Goal: Transaction & Acquisition: Purchase product/service

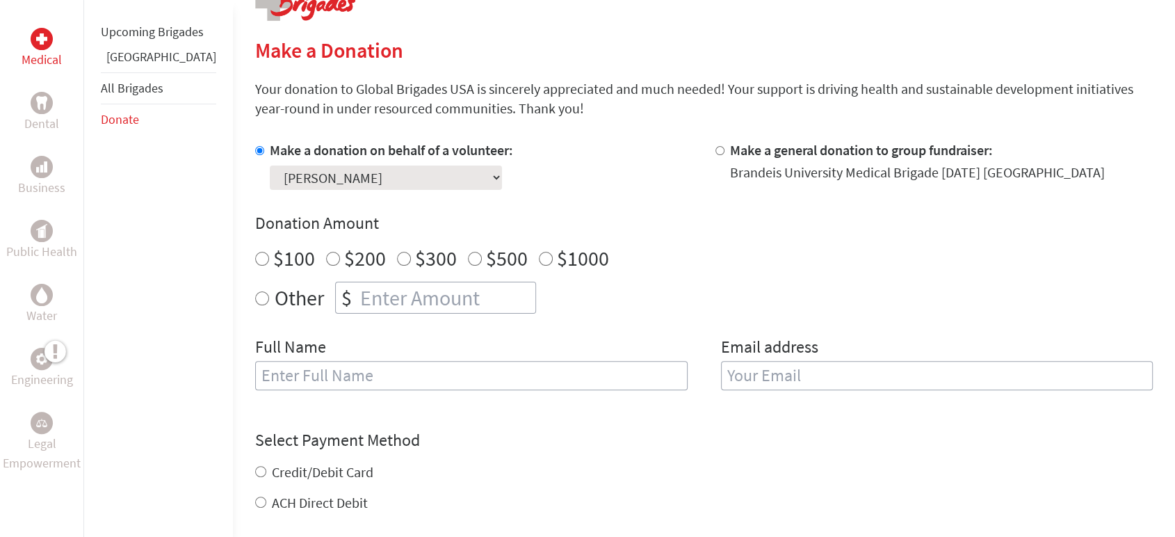
click at [486, 257] on label "$500" at bounding box center [507, 258] width 42 height 26
click at [468, 257] on input "$500" at bounding box center [475, 259] width 14 height 14
radio input "true"
click at [398, 365] on input "text" at bounding box center [471, 375] width 432 height 29
type input "[PERSON_NAME]"
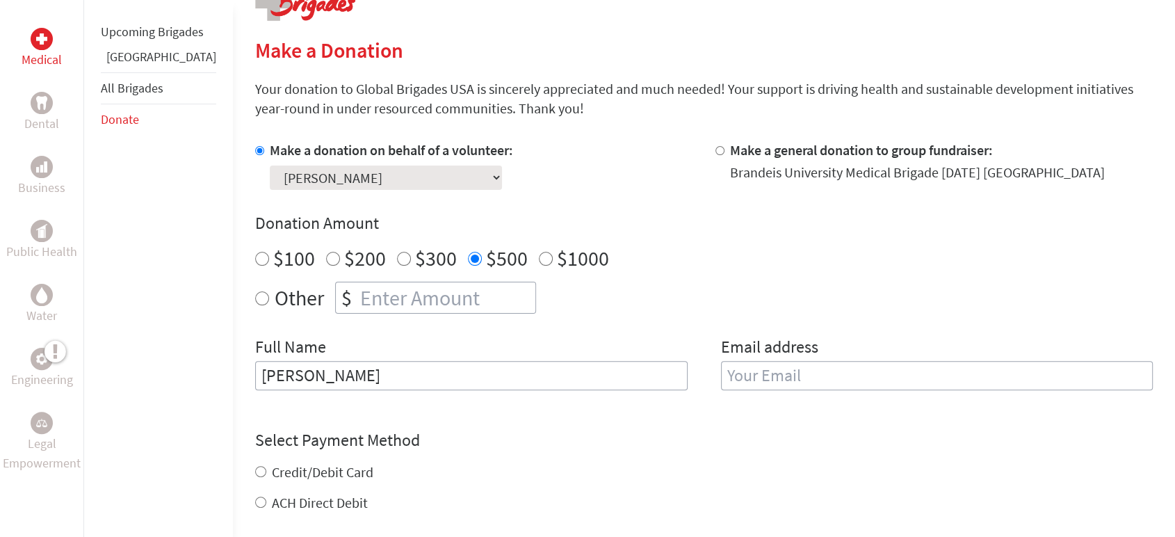
type input "[EMAIL_ADDRESS][DOMAIN_NAME]"
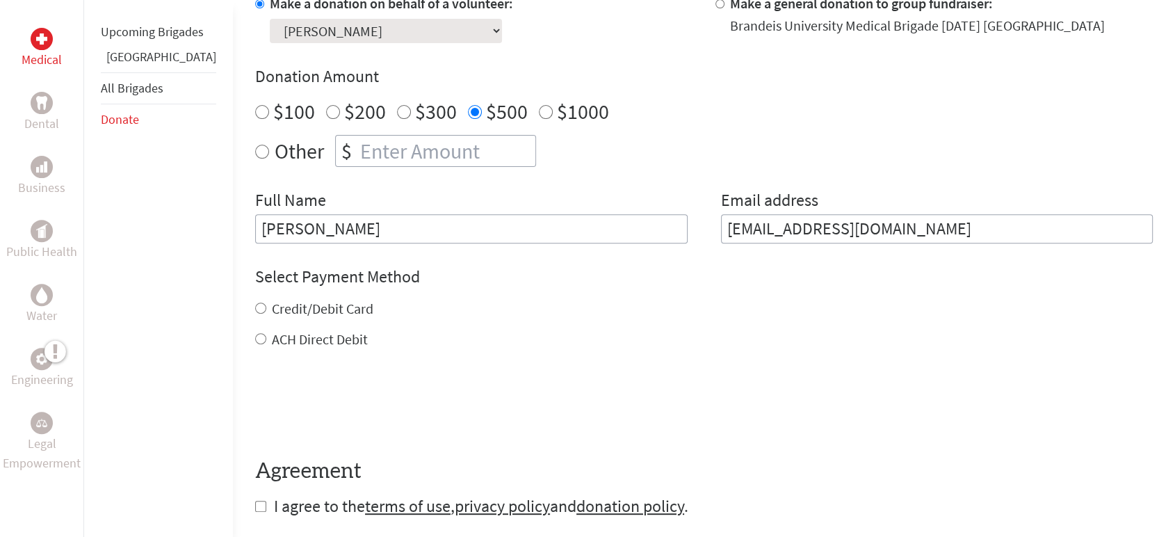
scroll to position [463, 0]
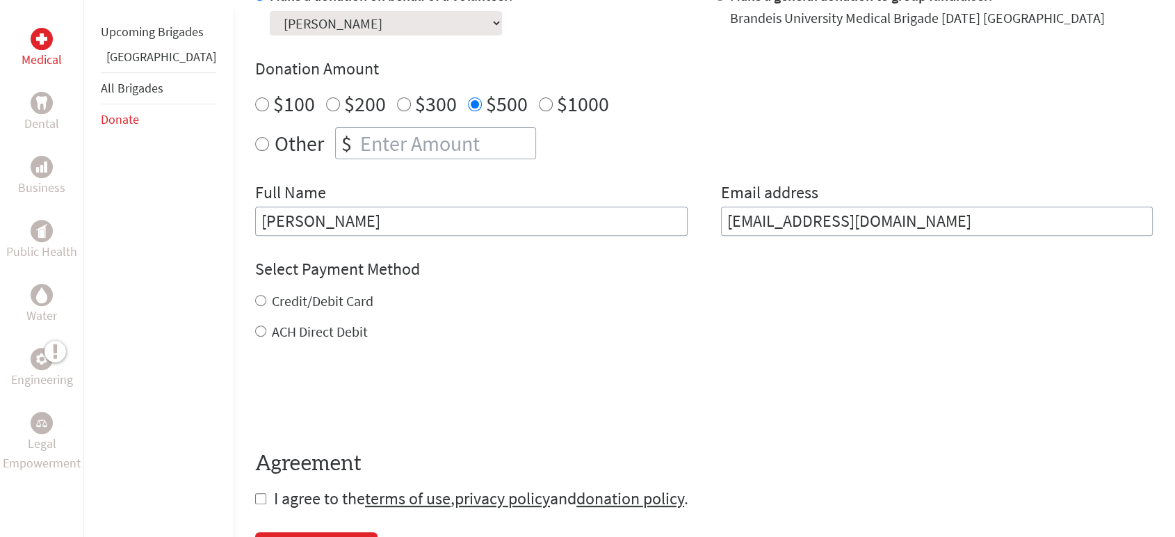
click at [288, 332] on label "ACH Direct Debit" at bounding box center [320, 331] width 96 height 17
click at [266, 332] on input "ACH Direct Debit" at bounding box center [260, 330] width 11 height 11
radio input "true"
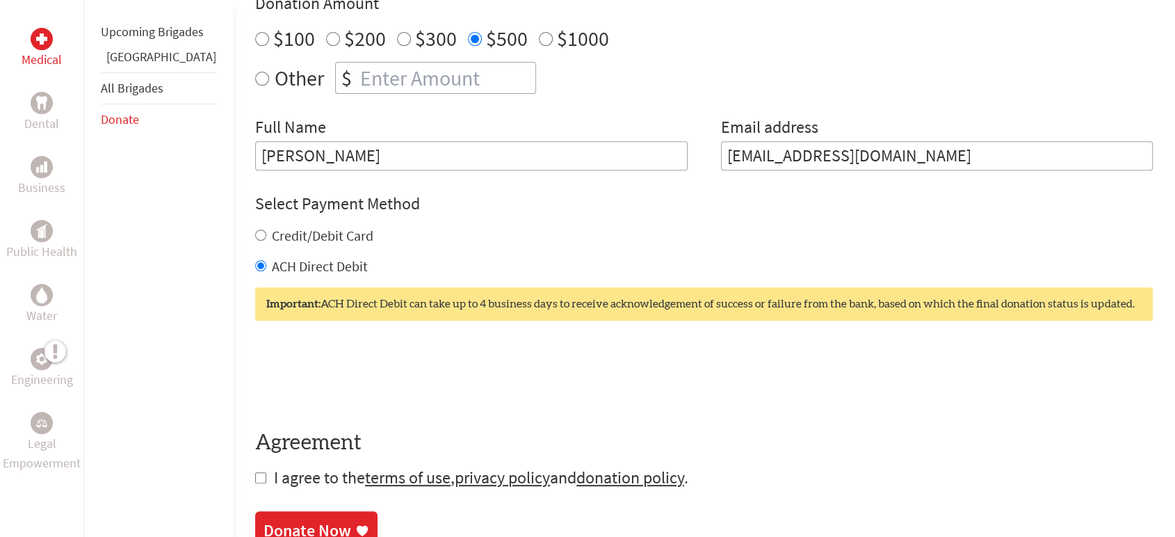
scroll to position [617, 0]
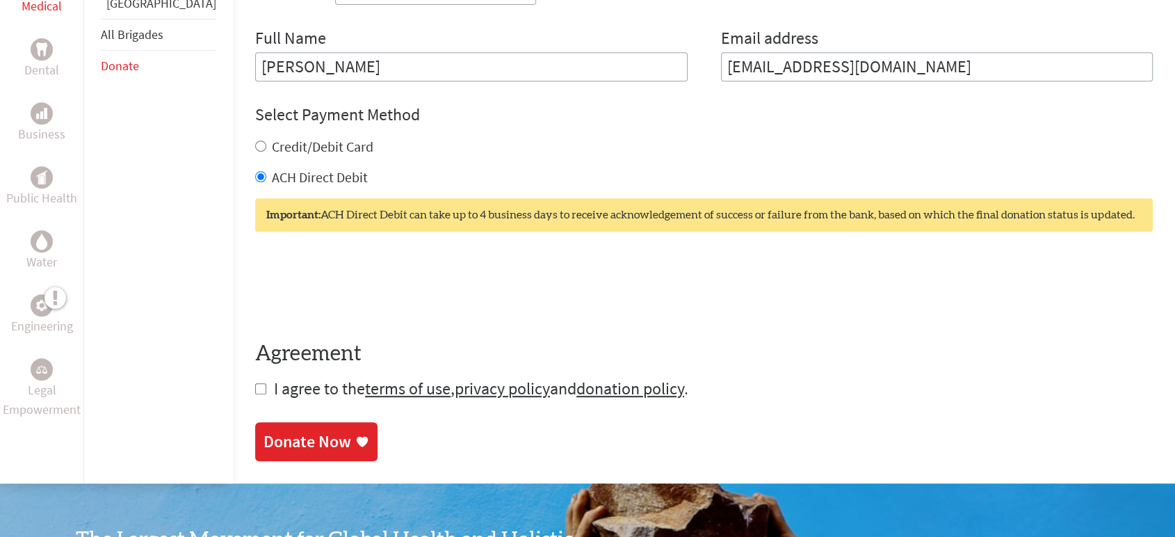
click at [255, 391] on input "checkbox" at bounding box center [260, 388] width 11 height 11
checkbox input "true"
click at [282, 443] on div "Donate Now" at bounding box center [307, 443] width 88 height 22
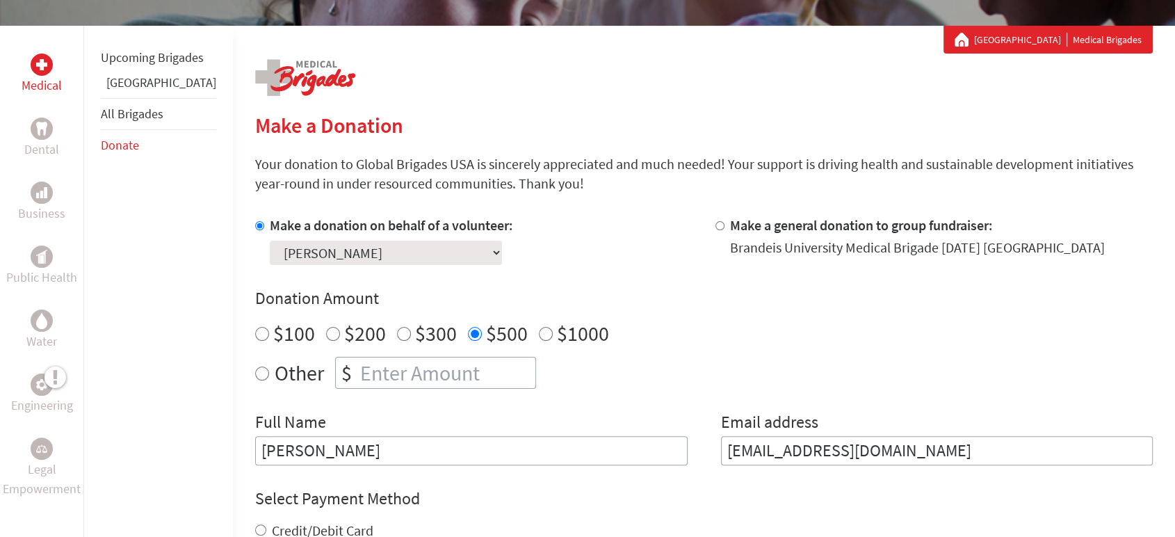
scroll to position [386, 0]
